Goal: Task Accomplishment & Management: Use online tool/utility

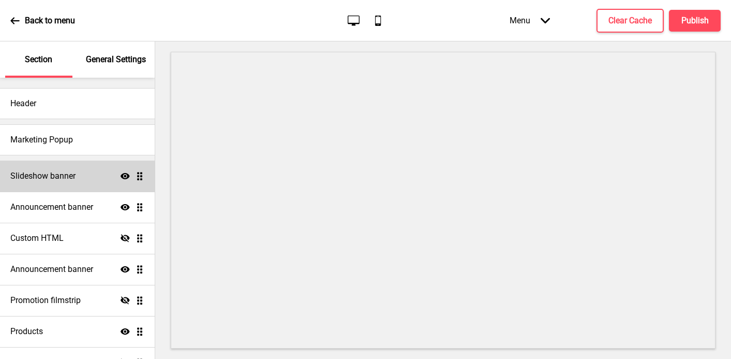
click at [70, 185] on div "Slideshow banner Show Drag" at bounding box center [77, 175] width 155 height 31
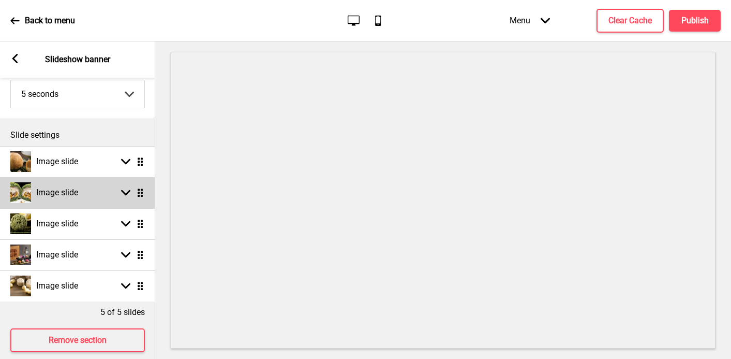
scroll to position [76, 0]
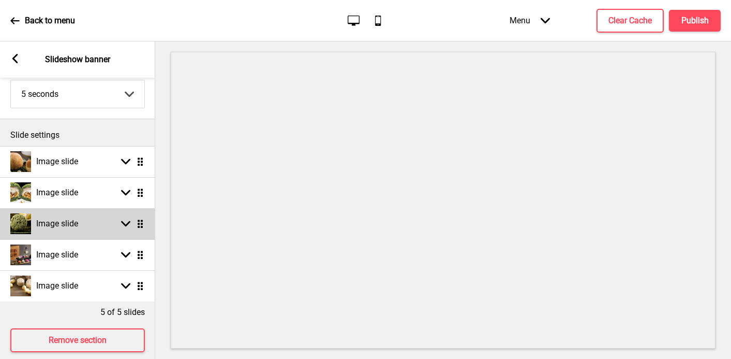
click at [71, 223] on h4 "Image slide" at bounding box center [57, 223] width 42 height 11
select select "right"
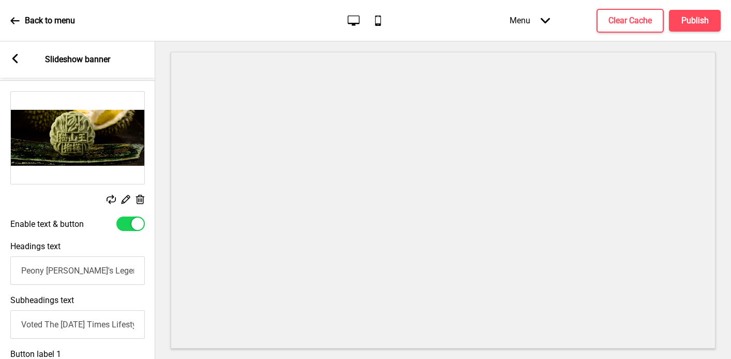
scroll to position [262, 0]
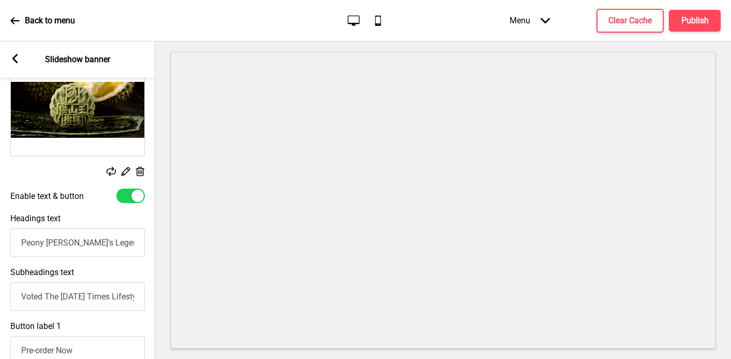
click at [26, 243] on input "Peony [PERSON_NAME]'s Legendary Durian Selection. Handcrafted in 🇸🇬! Support Ho…" at bounding box center [77, 242] width 135 height 28
paste input "🔴 SOLD OUT!"
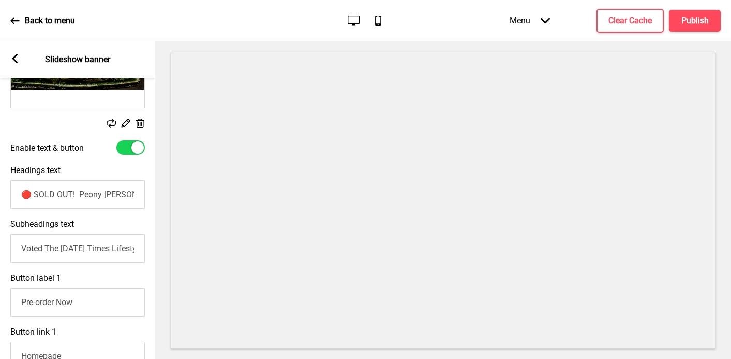
scroll to position [314, 0]
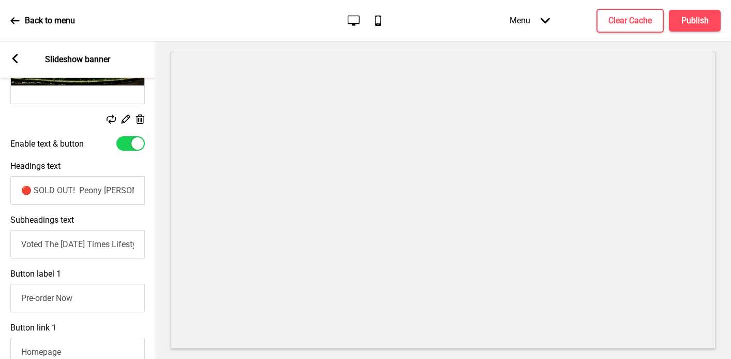
type input "🔴 SOLD OUT! Peony [PERSON_NAME]'s Legendary Durian Selection. Handcrafted in 🇸🇬…"
drag, startPoint x: 81, startPoint y: 298, endPoint x: 19, endPoint y: 296, distance: 62.6
click at [19, 296] on input "Pre-order Now" at bounding box center [77, 298] width 135 height 28
type input "Thank You 🙏"
click at [696, 25] on h4 "Publish" at bounding box center [694, 20] width 27 height 11
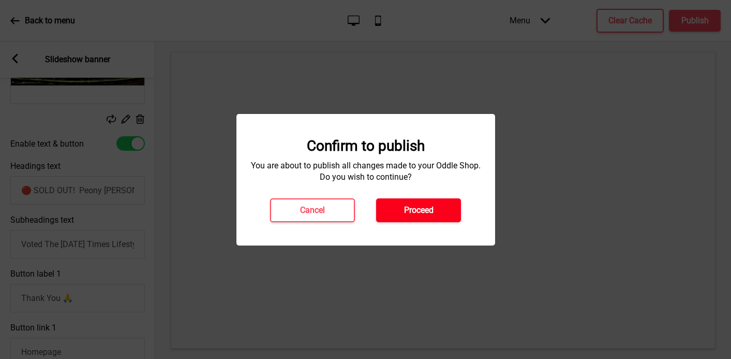
click at [456, 206] on button "Proceed" at bounding box center [418, 210] width 85 height 24
